Goal: Transaction & Acquisition: Purchase product/service

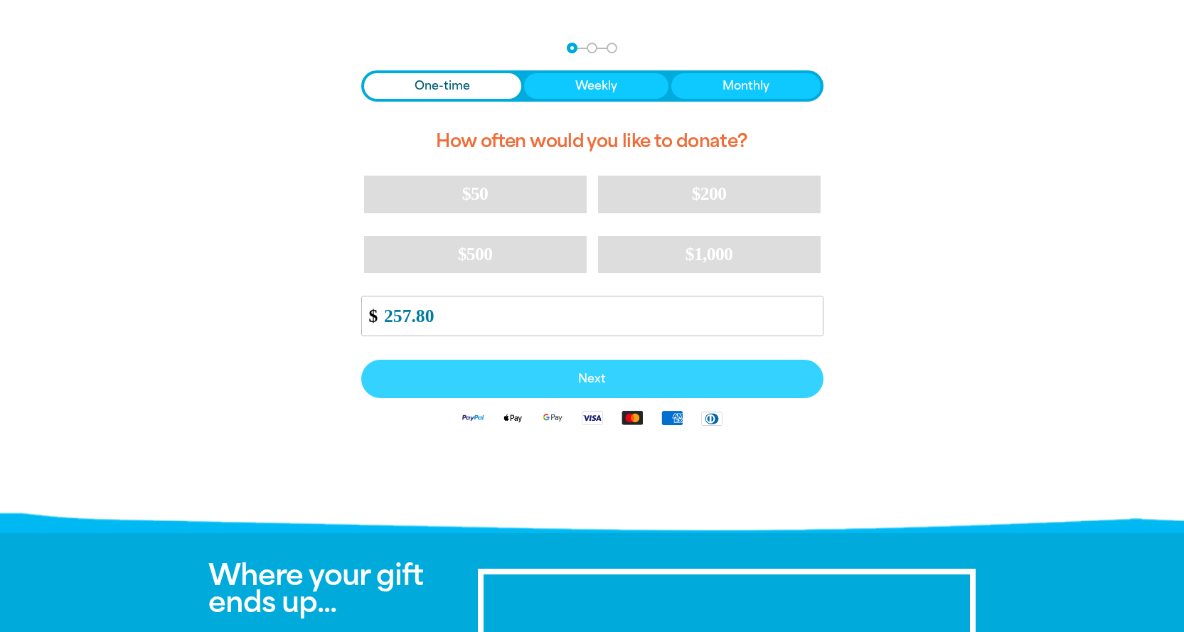
type input "257.80"
click at [548, 387] on button "Next" at bounding box center [592, 379] width 462 height 38
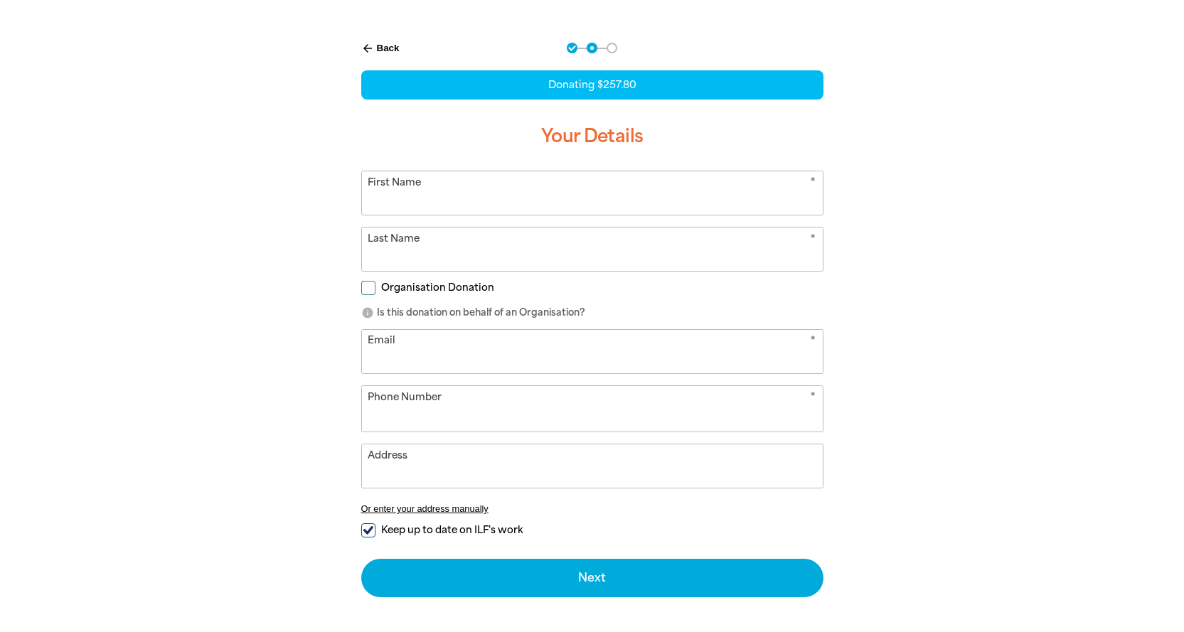
select select "AU"
click at [471, 189] on input "First Name" at bounding box center [592, 192] width 461 height 43
click at [368, 288] on form "* First Name * Last Name Organisation Donation info Is this donation on behalf …" at bounding box center [592, 384] width 462 height 427
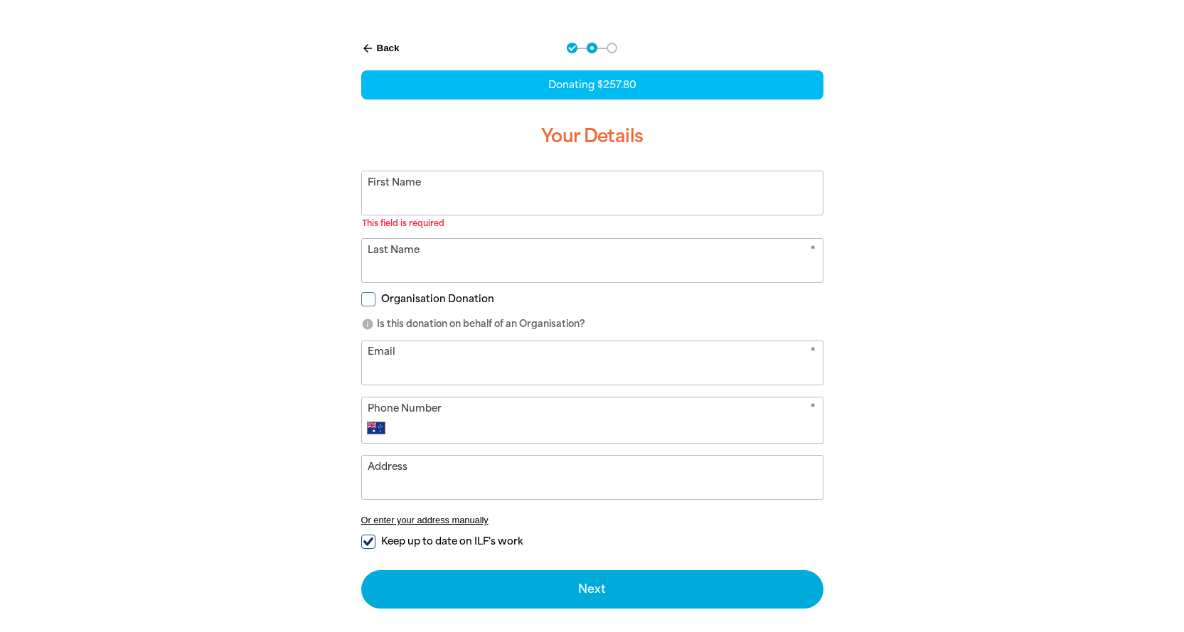
click at [415, 191] on input "First Name" at bounding box center [592, 192] width 461 height 43
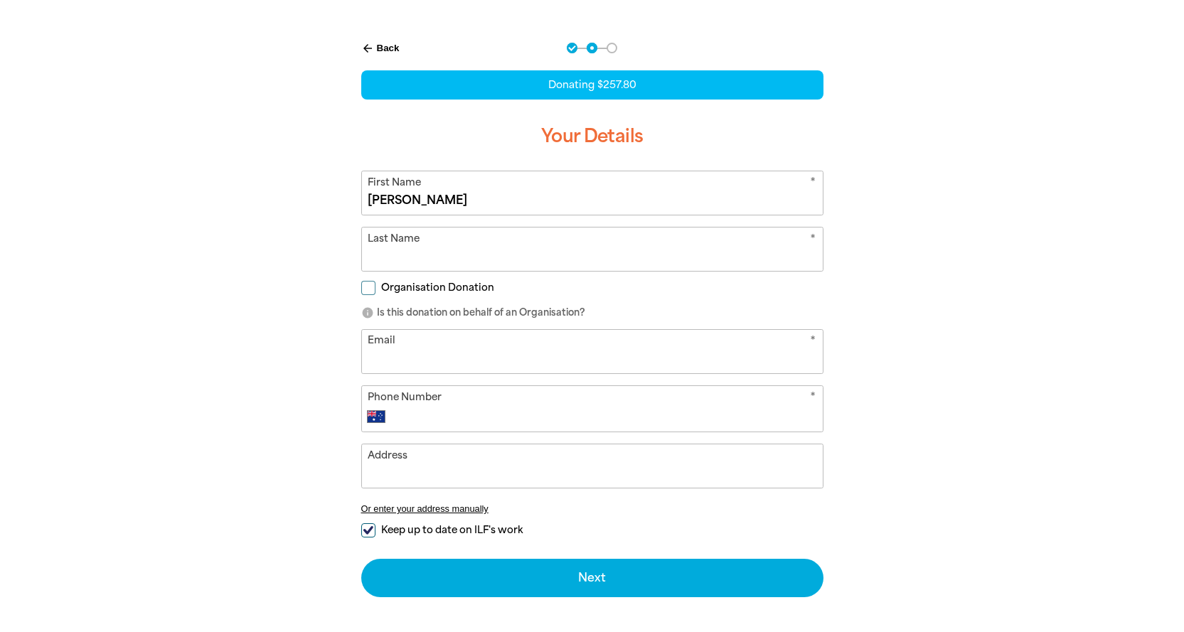
type input "[PERSON_NAME]"
click at [371, 284] on input "Organisation Donation" at bounding box center [368, 288] width 14 height 14
checkbox input "true"
select select "AU"
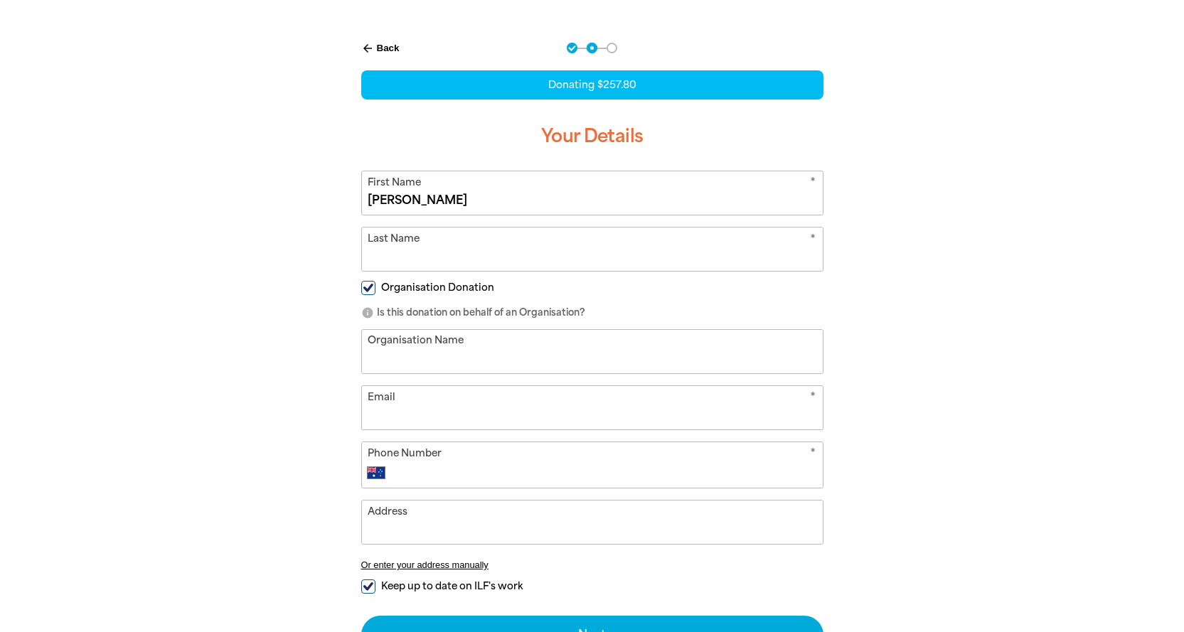
click at [430, 359] on input "Organisation Name" at bounding box center [592, 351] width 461 height 43
type input "[GEOGRAPHIC_DATA]"
click at [407, 255] on input "Last Name" at bounding box center [592, 249] width 461 height 43
type input "[PERSON_NAME]"
type input "[EMAIL_ADDRESS][DOMAIN_NAME]"
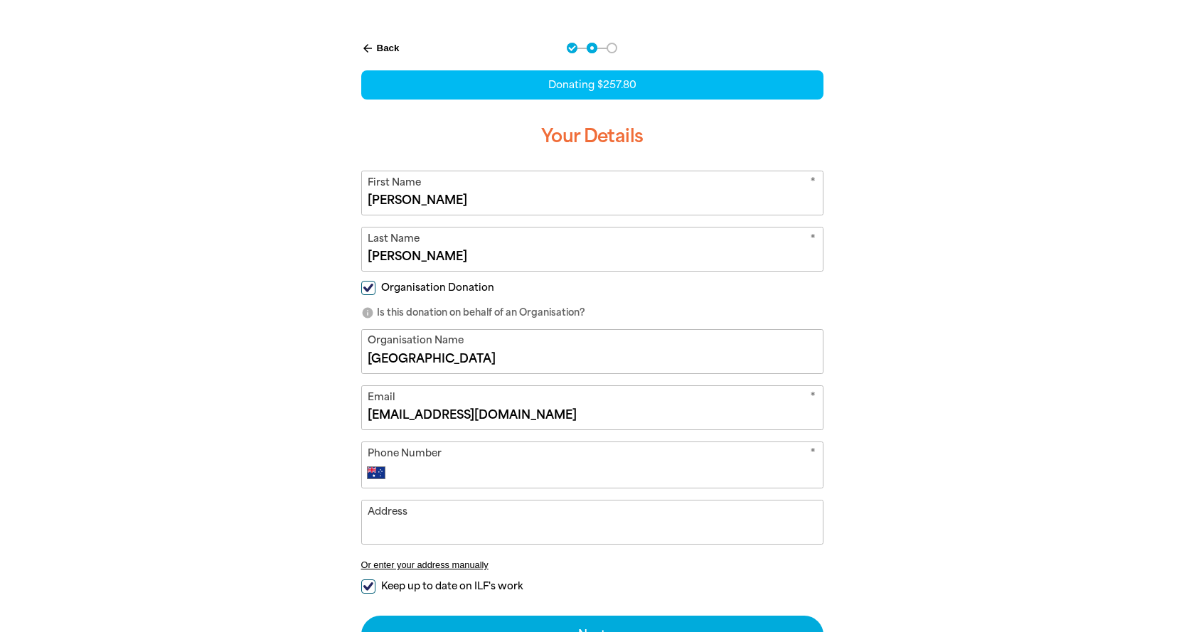
type input "0412 650 836"
type input "[STREET_ADDRESS]"
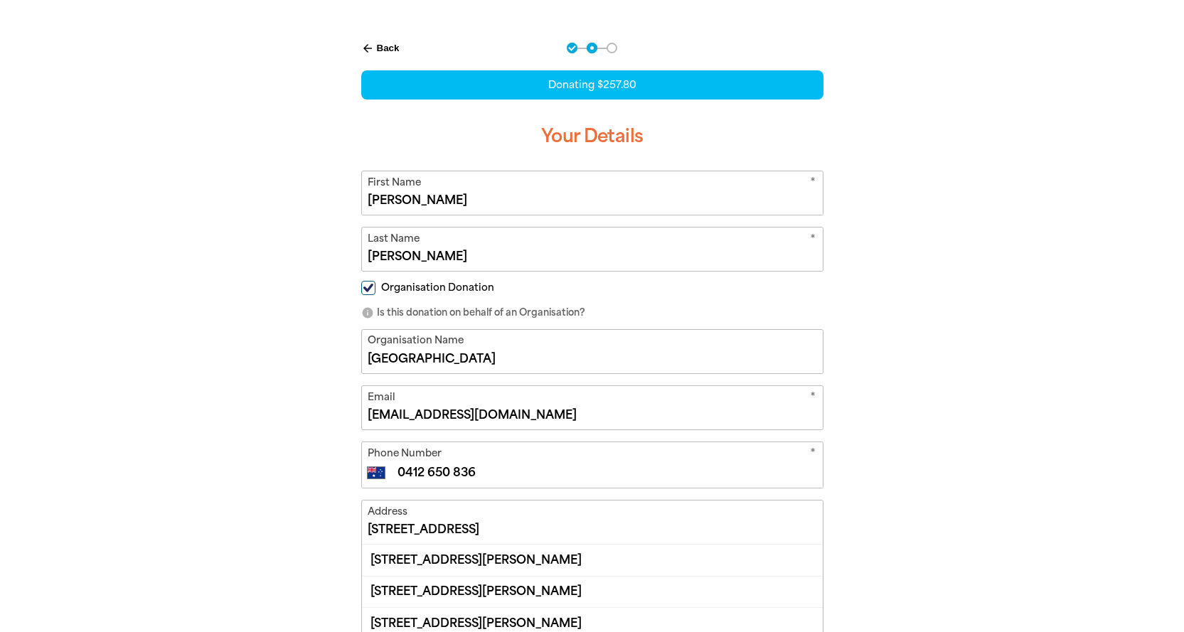
drag, startPoint x: 501, startPoint y: 417, endPoint x: 307, endPoint y: 431, distance: 193.9
click at [317, 431] on div "arrow_back Back Step 1 Step 2 Step 3 Donating $257.80 Your Details * First Name…" at bounding box center [592, 447] width 853 height 844
type input "[EMAIL_ADDRESS][DOMAIN_NAME]"
drag, startPoint x: 499, startPoint y: 473, endPoint x: 367, endPoint y: 478, distance: 132.3
click at [368, 478] on div "International [GEOGRAPHIC_DATA] [GEOGRAPHIC_DATA] [GEOGRAPHIC_DATA] [GEOGRAPHIC…" at bounding box center [592, 472] width 449 height 17
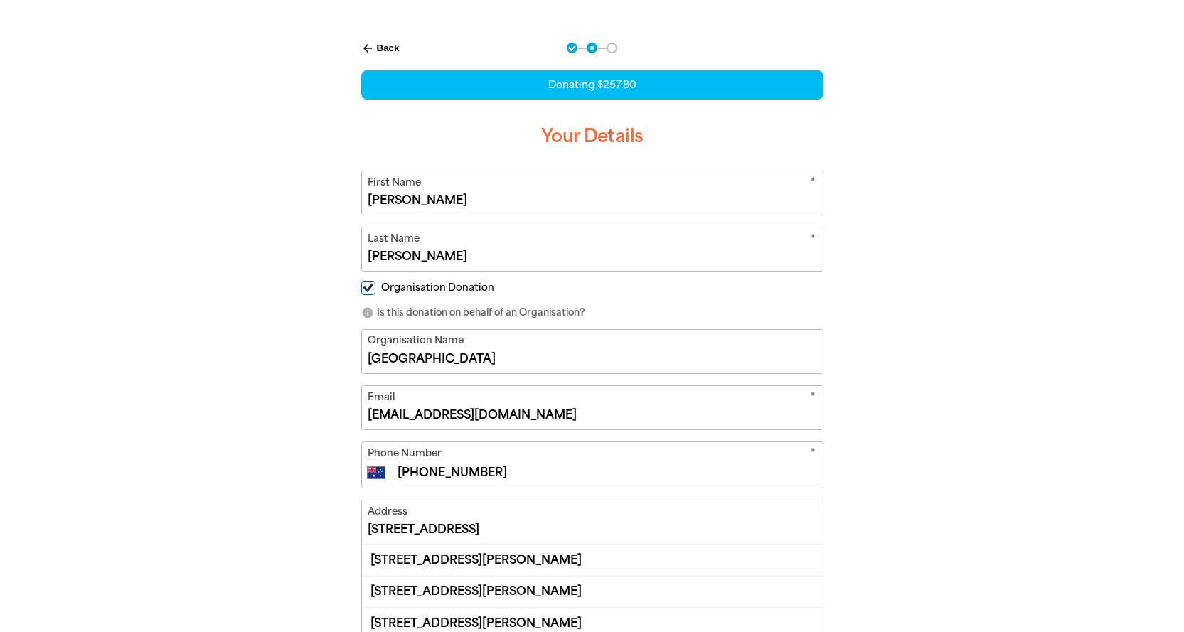
type input "[PHONE_NUMBER]"
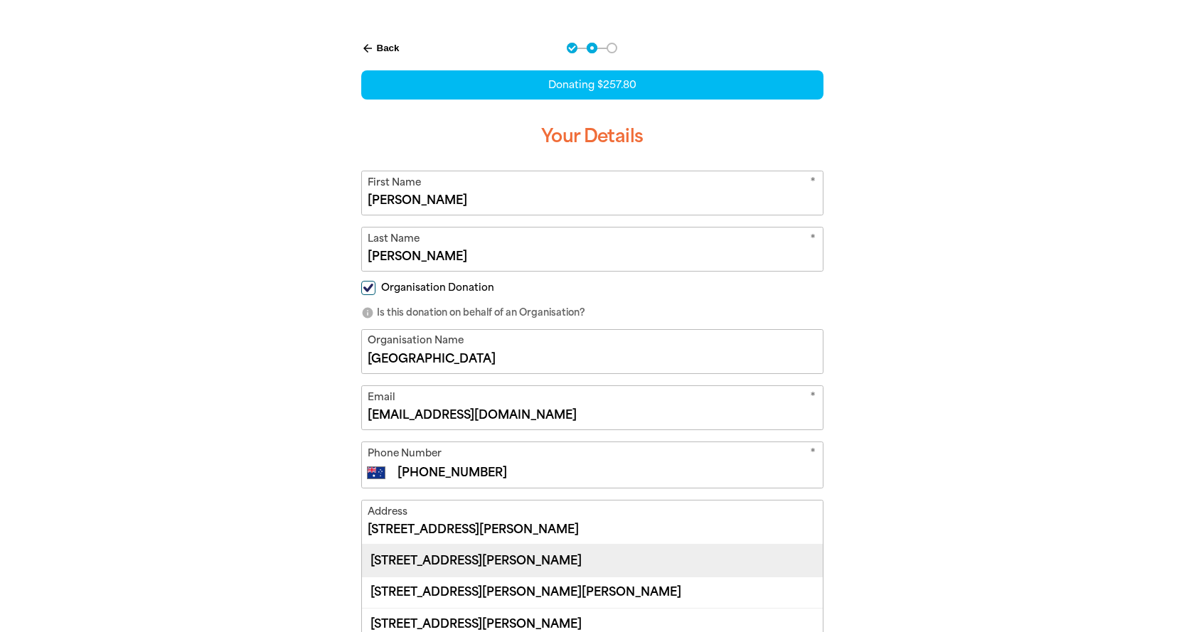
scroll to position [129, 0]
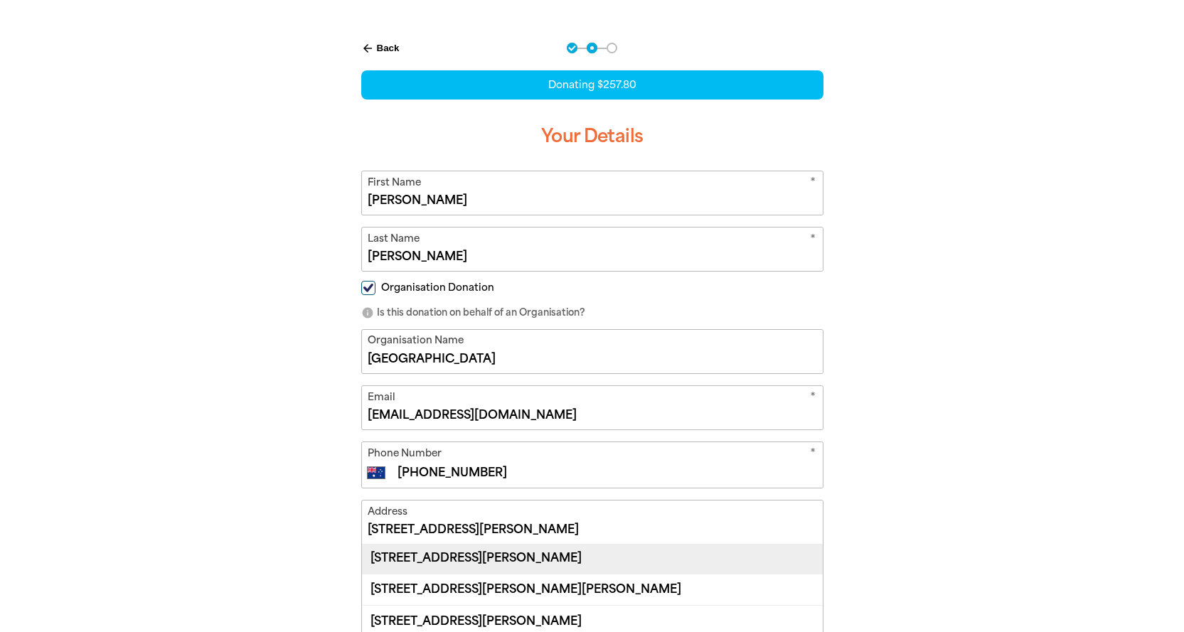
click at [635, 555] on div "[STREET_ADDRESS][PERSON_NAME]" at bounding box center [592, 557] width 461 height 31
type input "[STREET_ADDRESS][PERSON_NAME]"
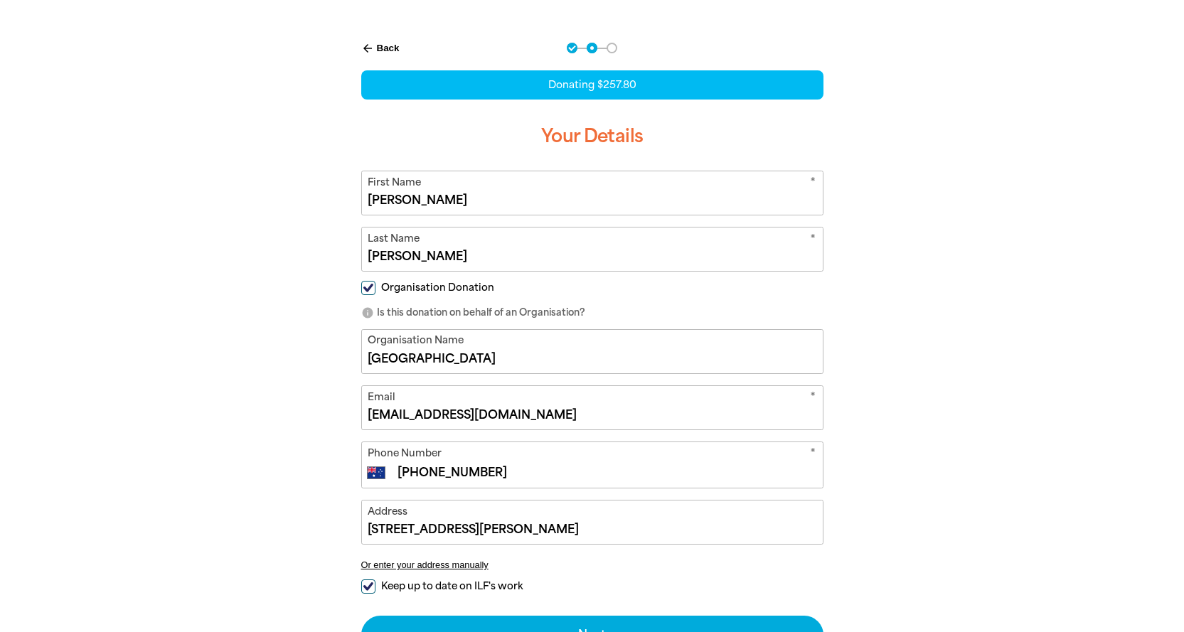
click at [937, 501] on div "arrow_back Back Step 1 Step 2 Step 3 Donating $257.80 Your Details * First Name…" at bounding box center [592, 383] width 853 height 717
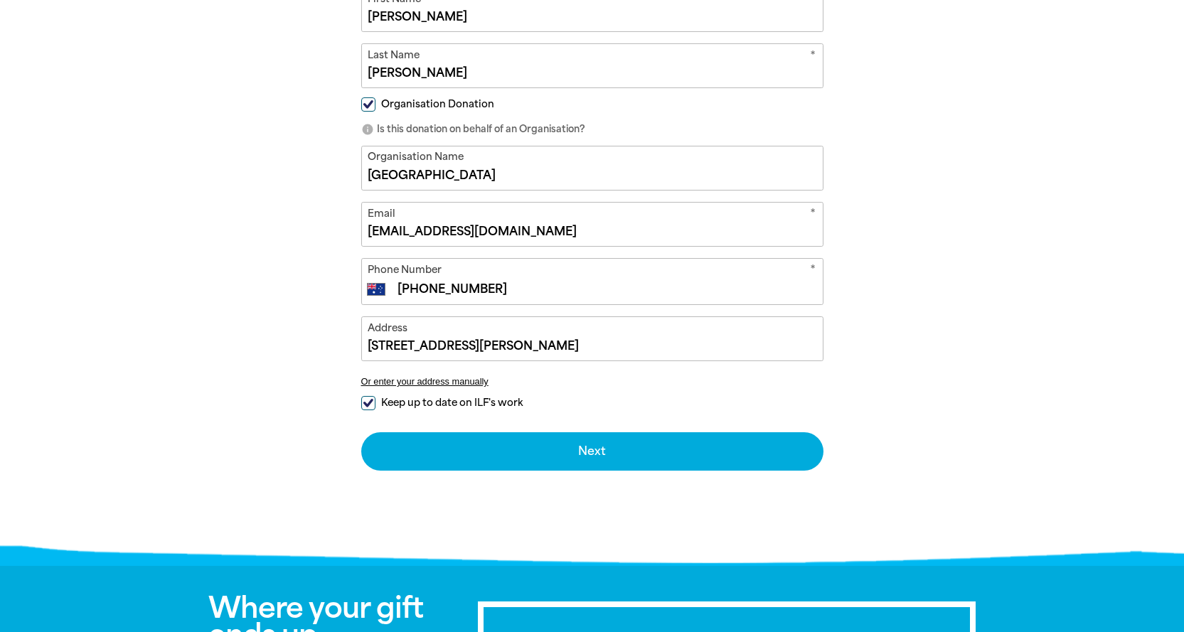
scroll to position [498, 0]
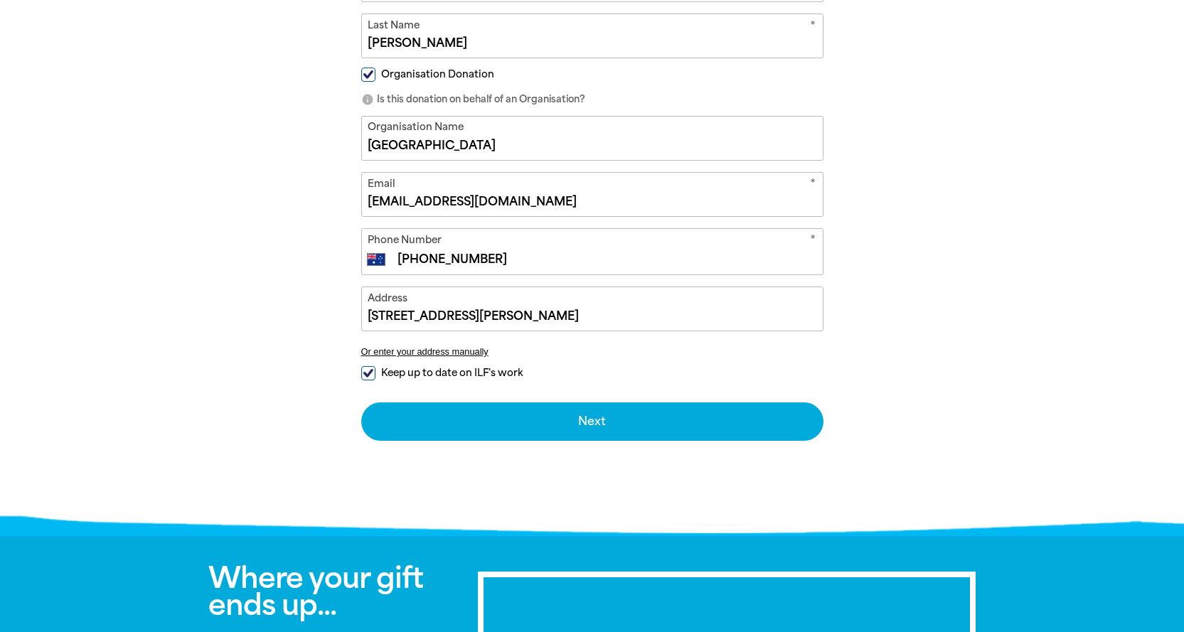
click at [363, 373] on input "Keep up to date on ILF's work" at bounding box center [368, 373] width 14 height 14
checkbox input "false"
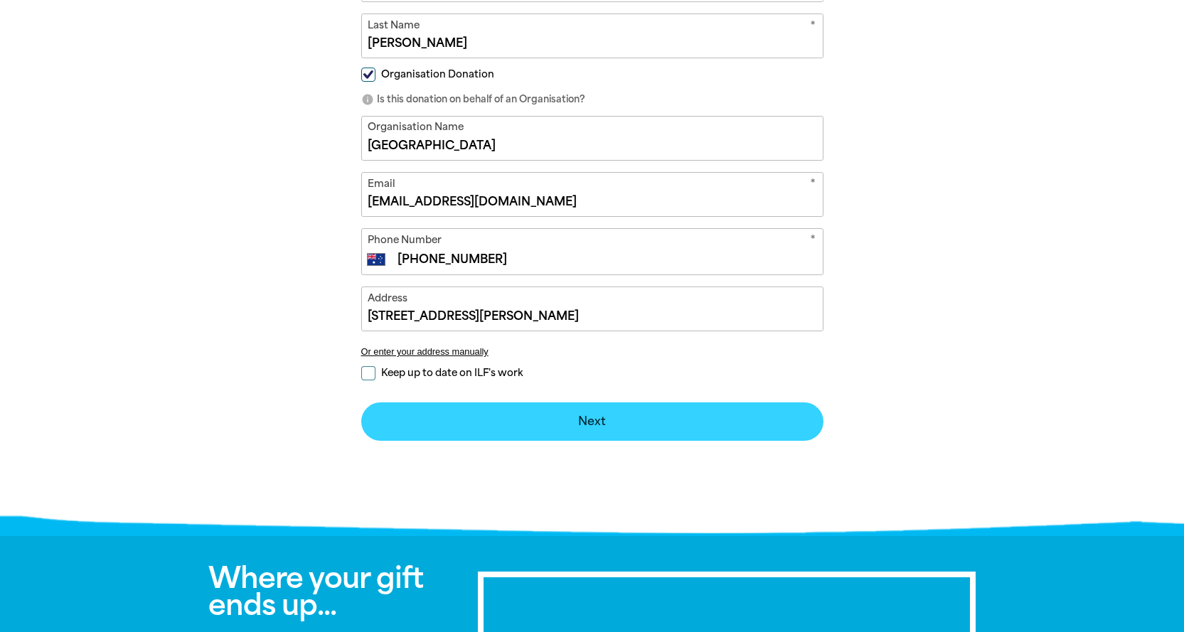
click at [542, 414] on button "Next chevron_right" at bounding box center [592, 421] width 462 height 38
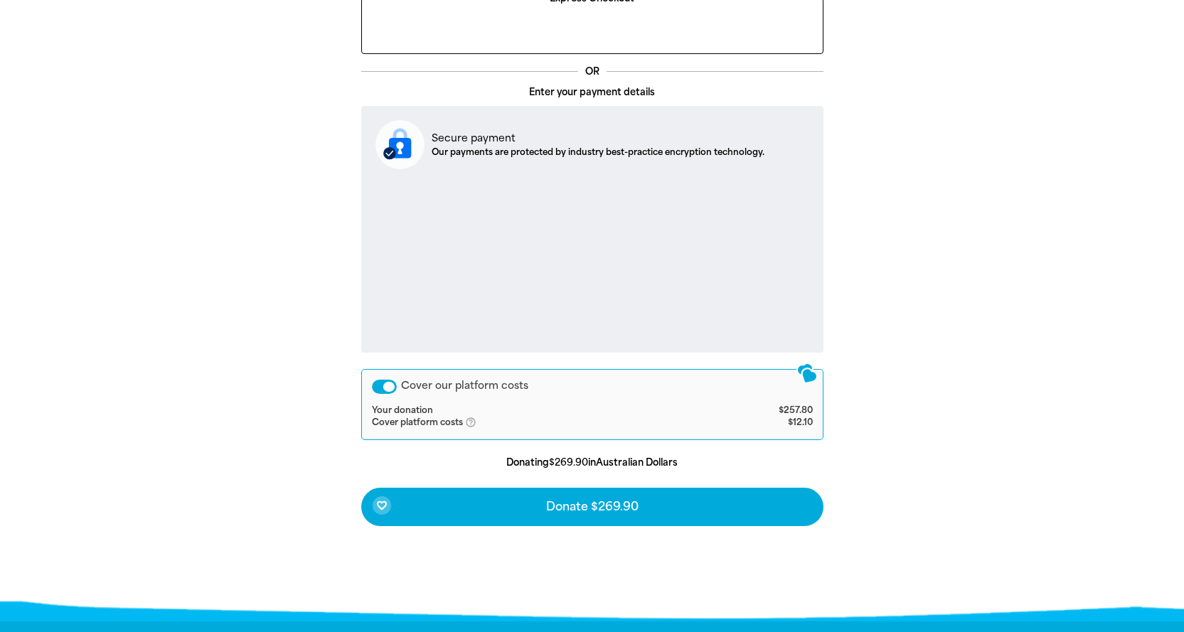
scroll to position [433, 0]
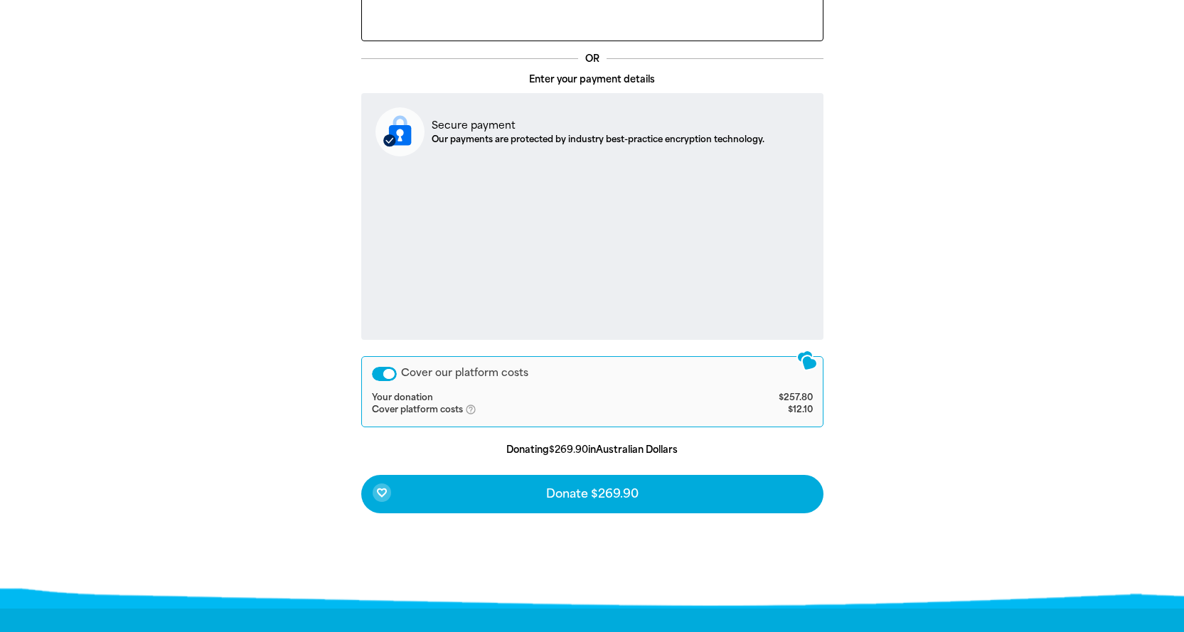
click at [384, 375] on div "Cover our platform costs" at bounding box center [384, 374] width 25 height 14
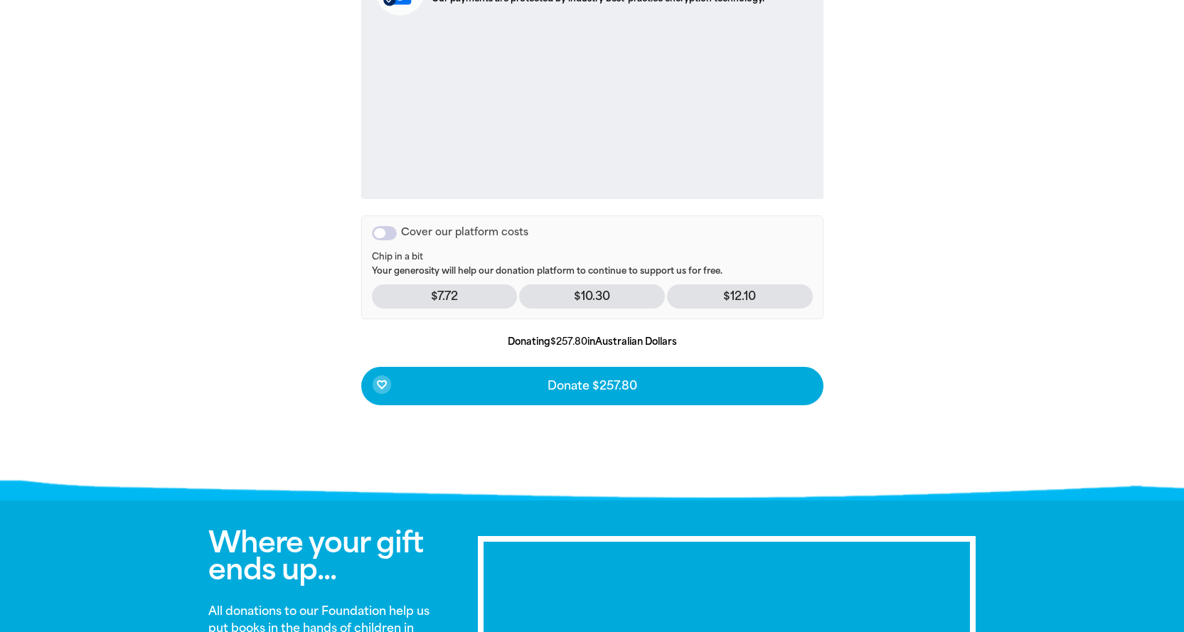
scroll to position [575, 0]
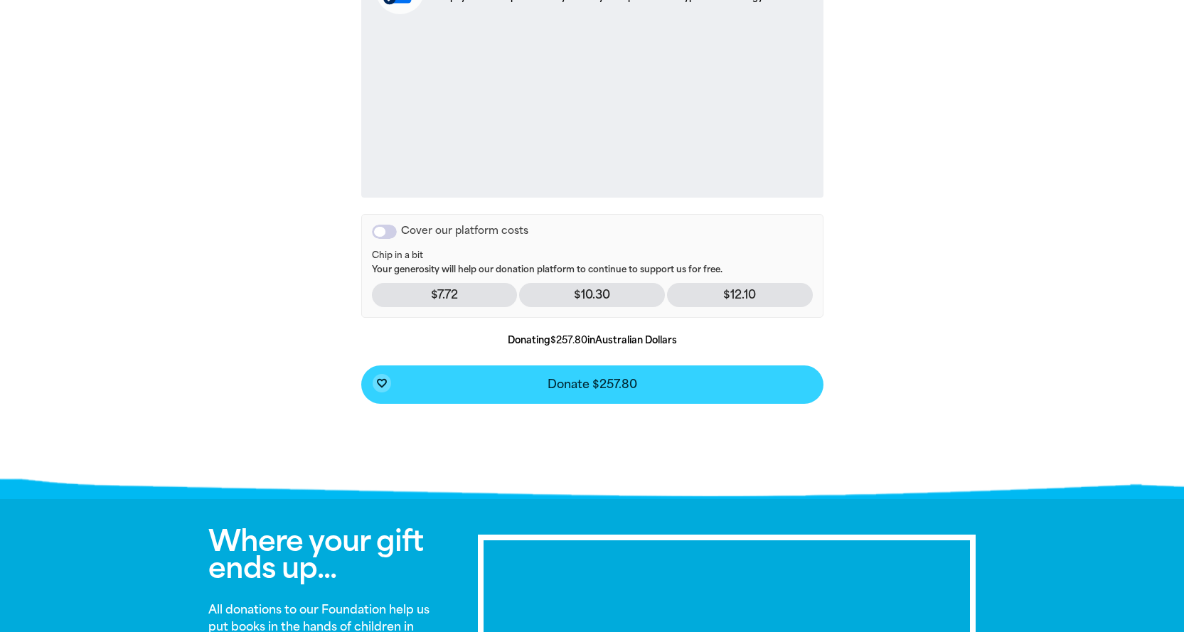
click at [591, 381] on span "Donate $257.80" at bounding box center [592, 384] width 90 height 11
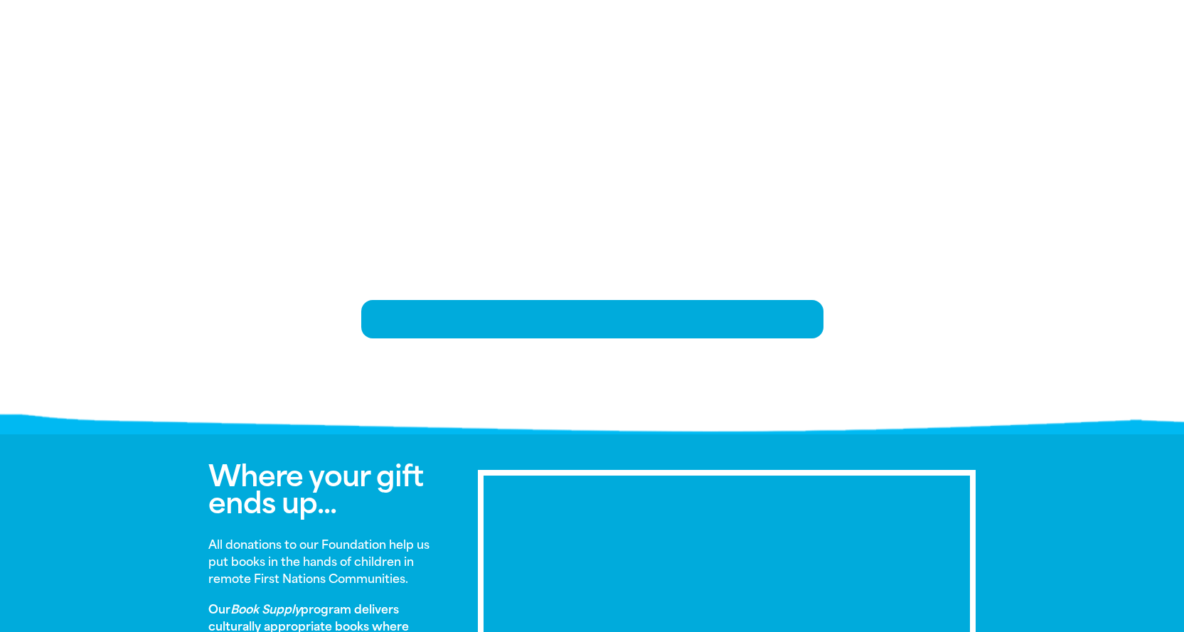
scroll to position [291, 0]
